Goal: Register for event/course

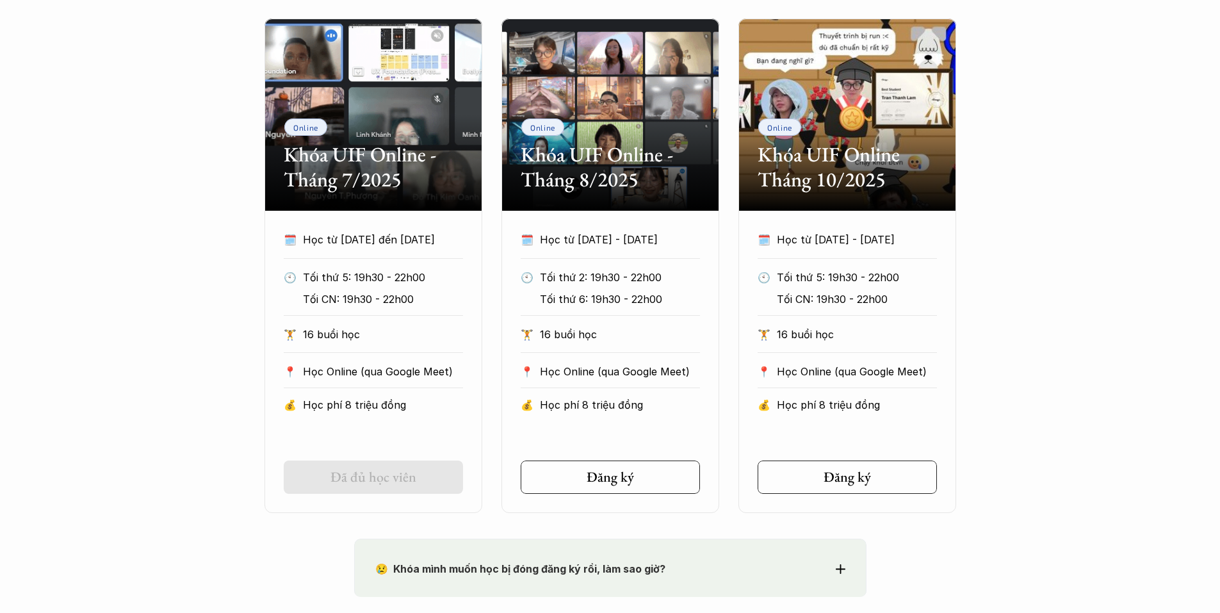
scroll to position [640, 0]
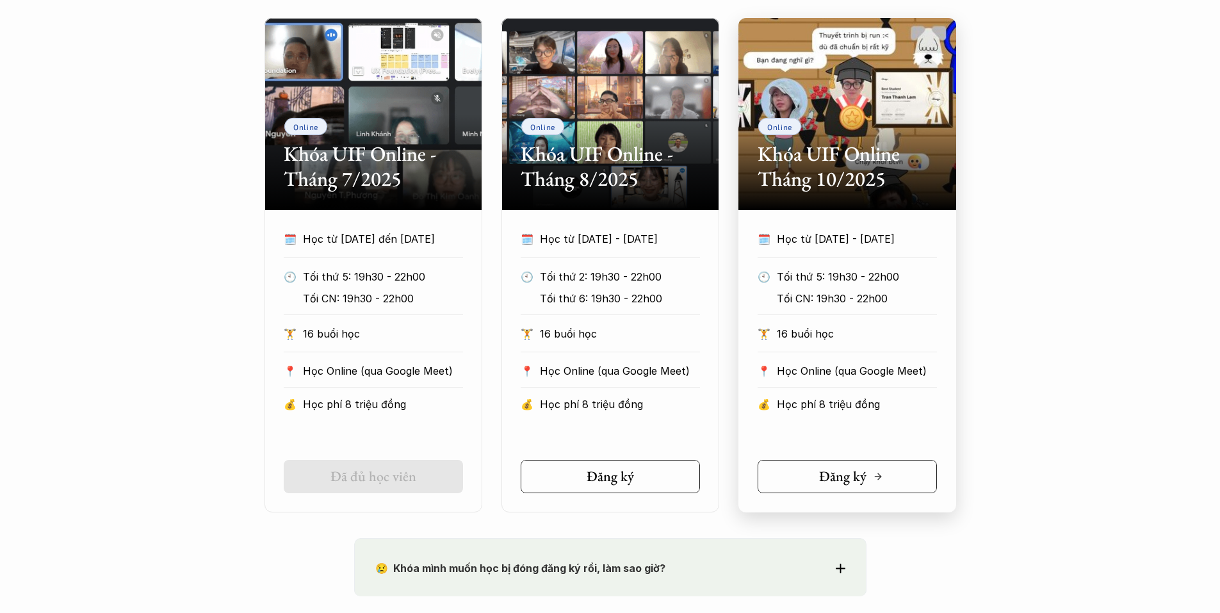
click at [842, 476] on h5 "Đăng ký" at bounding box center [842, 476] width 47 height 17
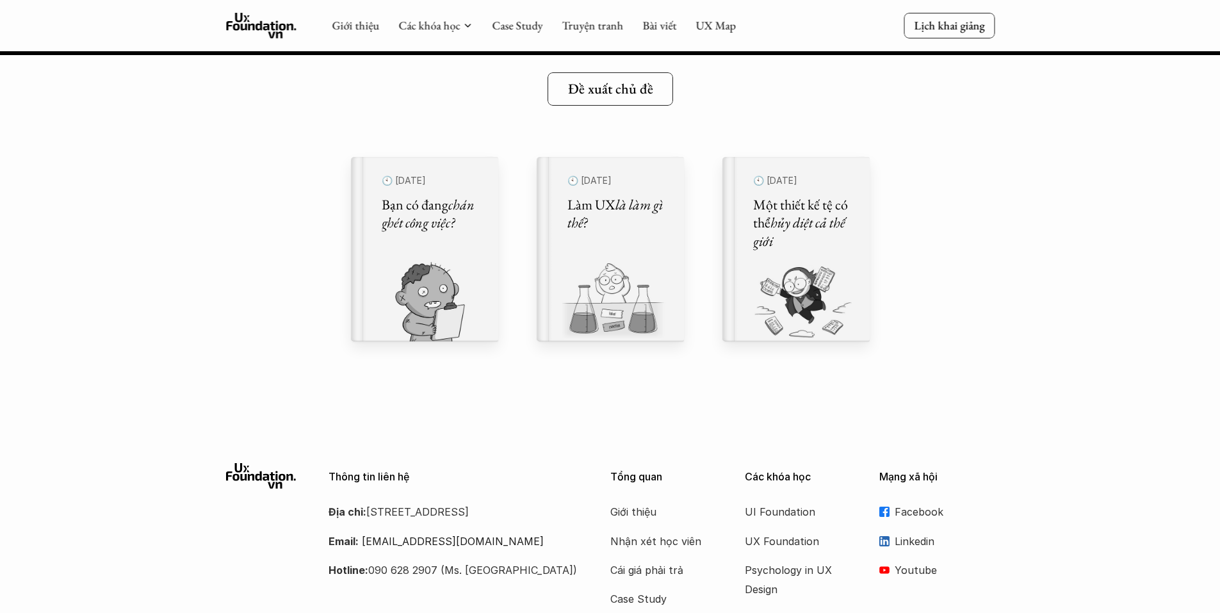
scroll to position [14439, 0]
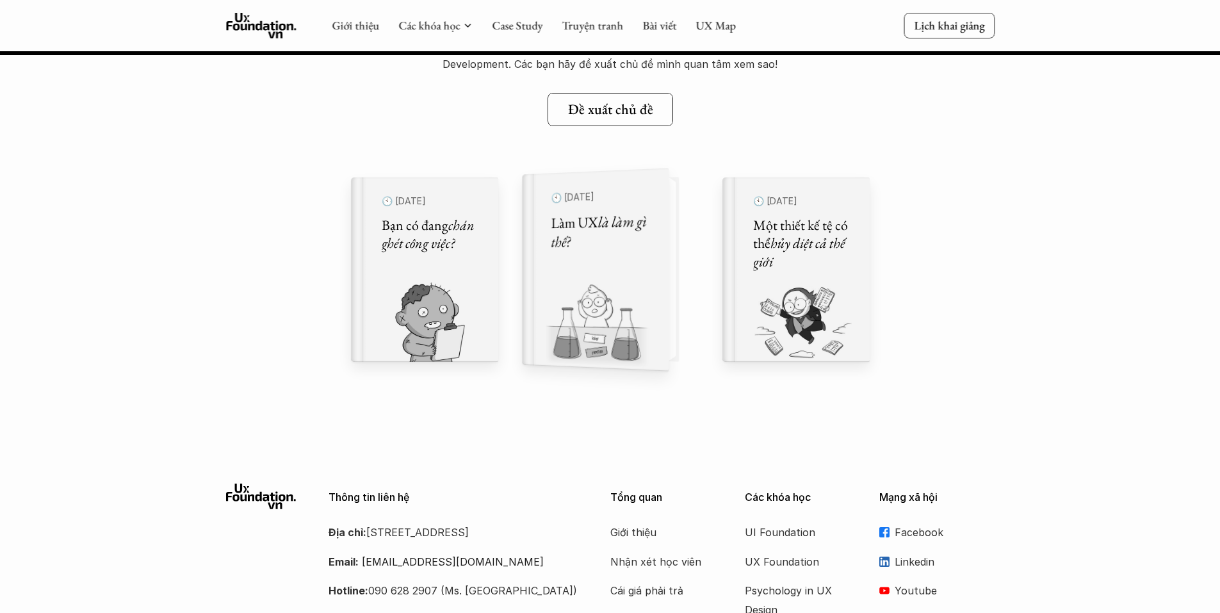
click at [606, 317] on img at bounding box center [587, 326] width 131 height 88
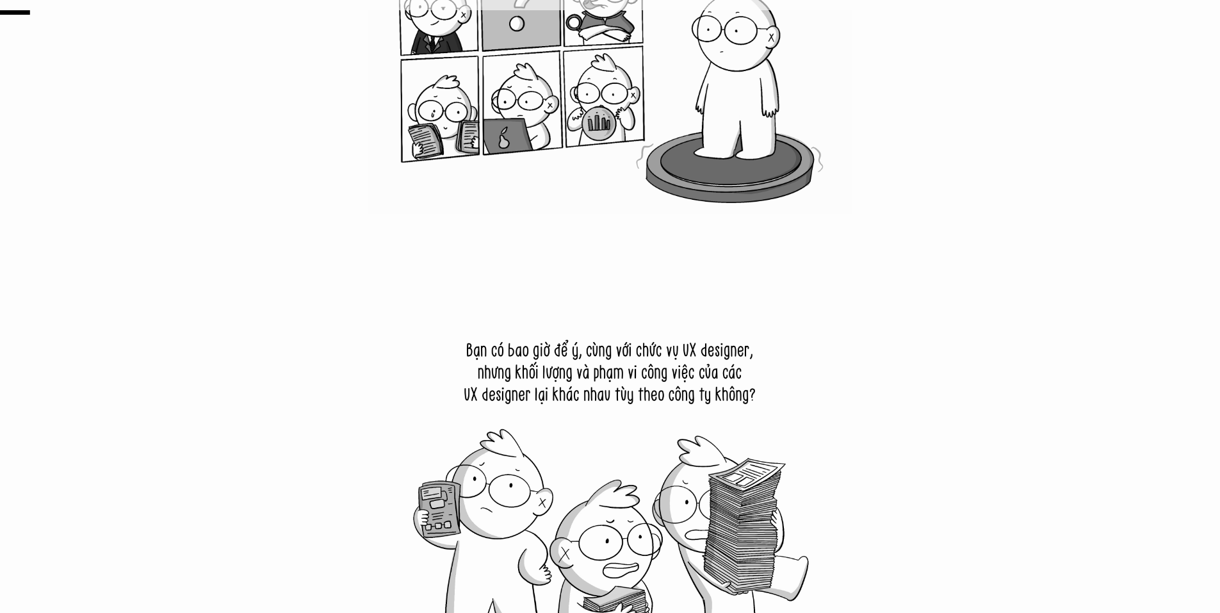
scroll to position [384, 0]
